Goal: Find specific page/section: Find specific page/section

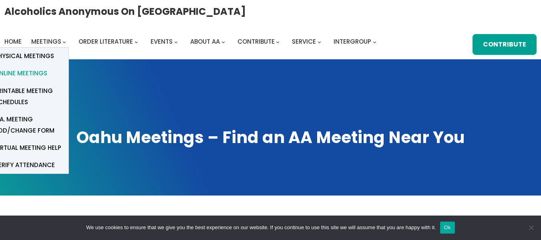
click at [20, 71] on span "Online Meetings" at bounding box center [20, 73] width 53 height 11
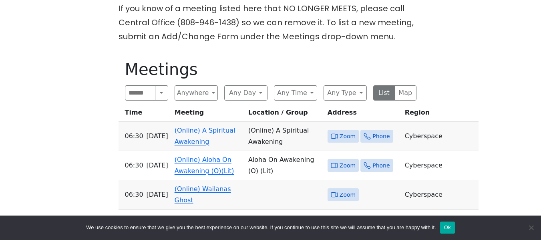
scroll to position [400, 0]
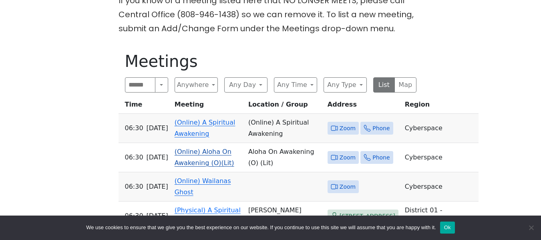
click at [197, 148] on link "(Online) Aloha On Awakening (O)(Lit)" at bounding box center [204, 157] width 60 height 19
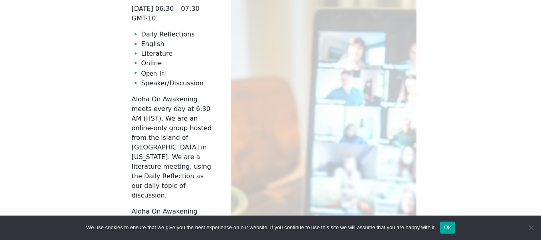
scroll to position [577, 0]
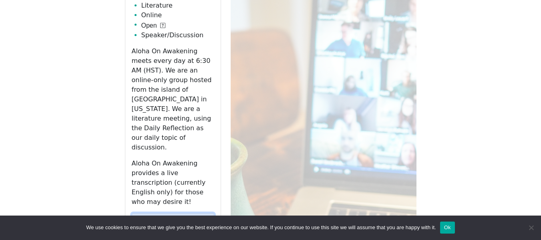
click at [198, 213] on link "Zoom" at bounding box center [173, 220] width 82 height 15
